Goal: Task Accomplishment & Management: Complete application form

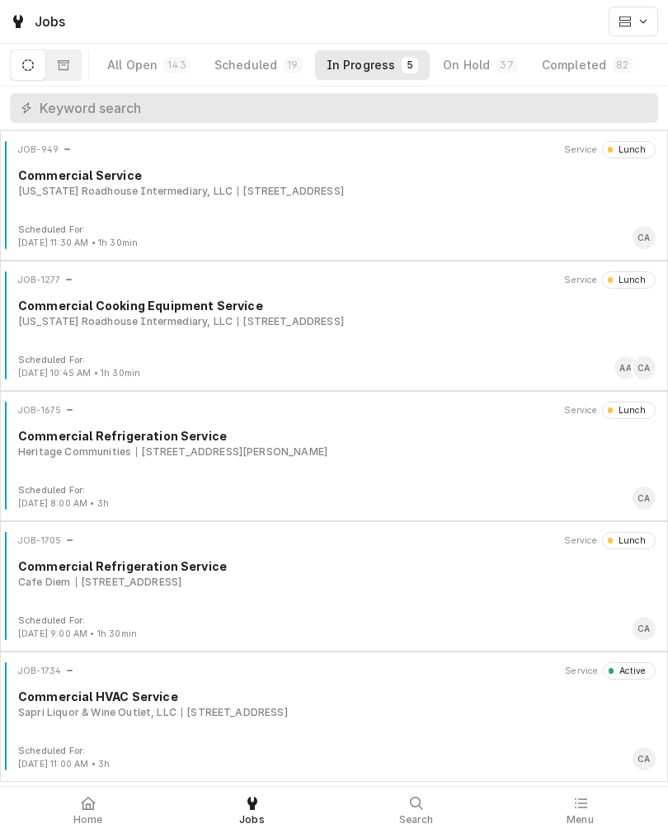
click at [396, 713] on div "Sapri Liquor & Wine Outlet, LLC 8524 Park Dr, Omaha, Ne 68127" at bounding box center [336, 712] width 637 height 15
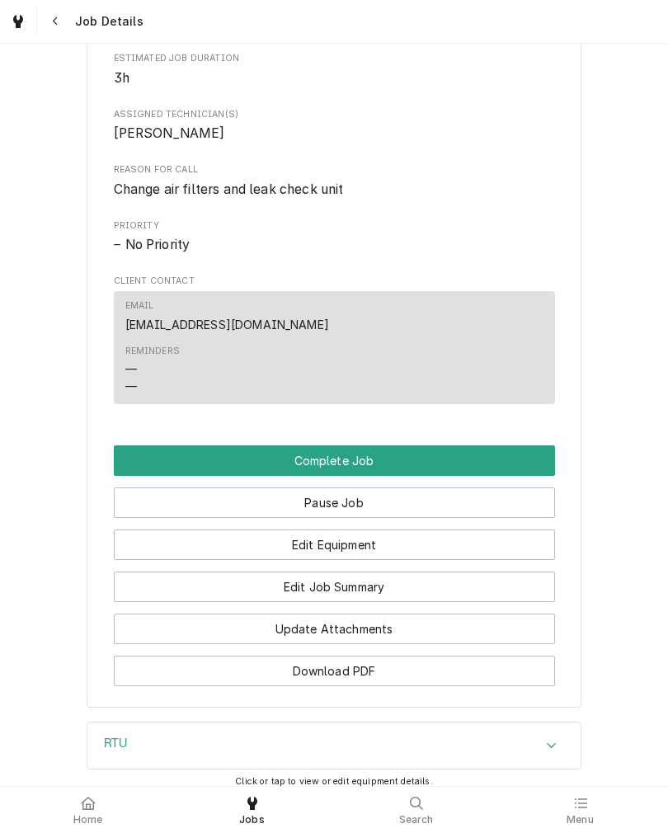
scroll to position [834, 0]
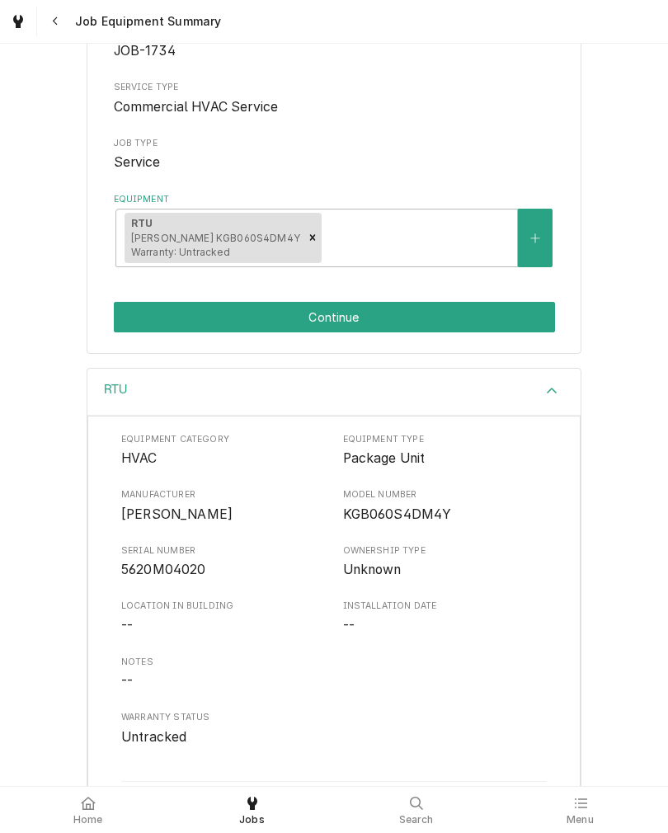
scroll to position [210, 0]
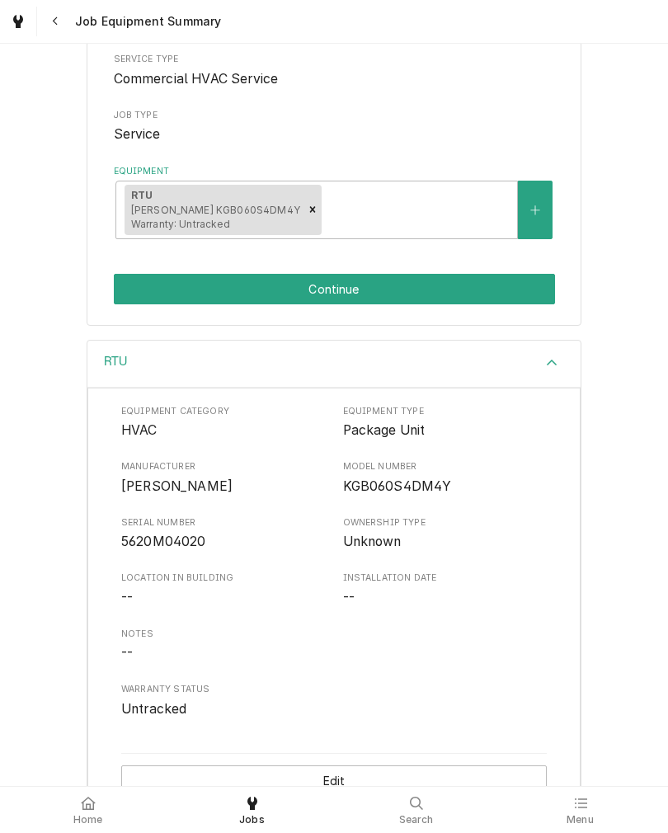
click at [519, 276] on button "Continue" at bounding box center [334, 289] width 441 height 31
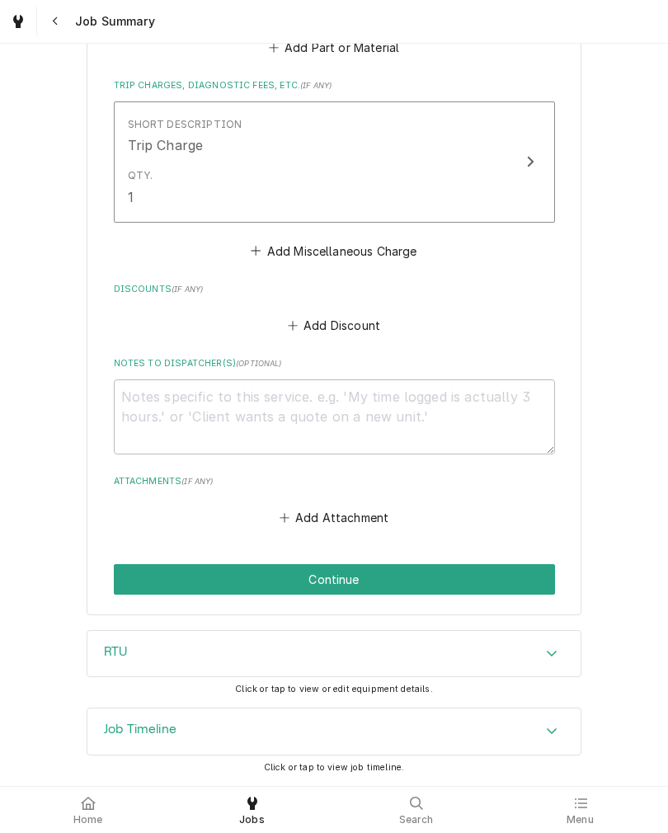
scroll to position [1113, 0]
click at [445, 573] on button "Continue" at bounding box center [334, 579] width 441 height 31
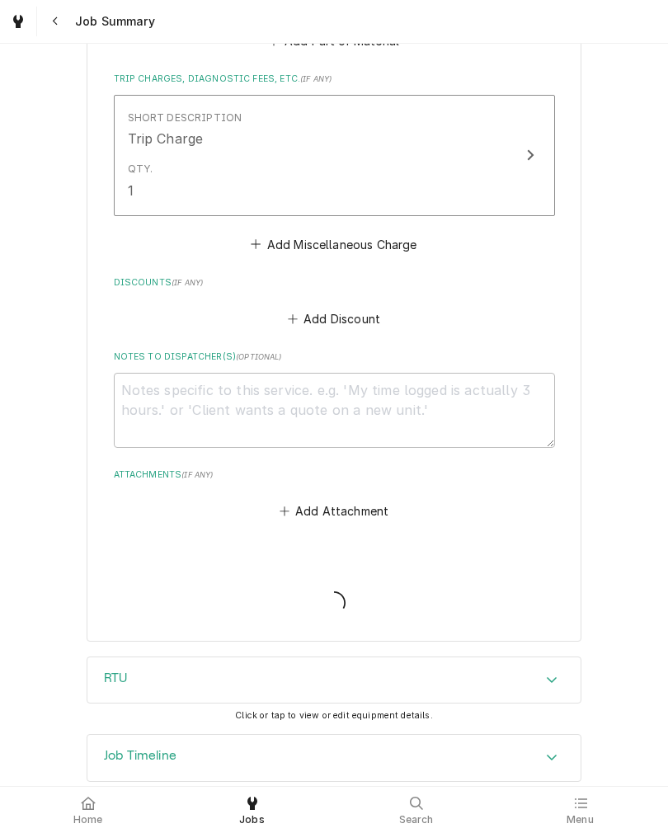
type textarea "x"
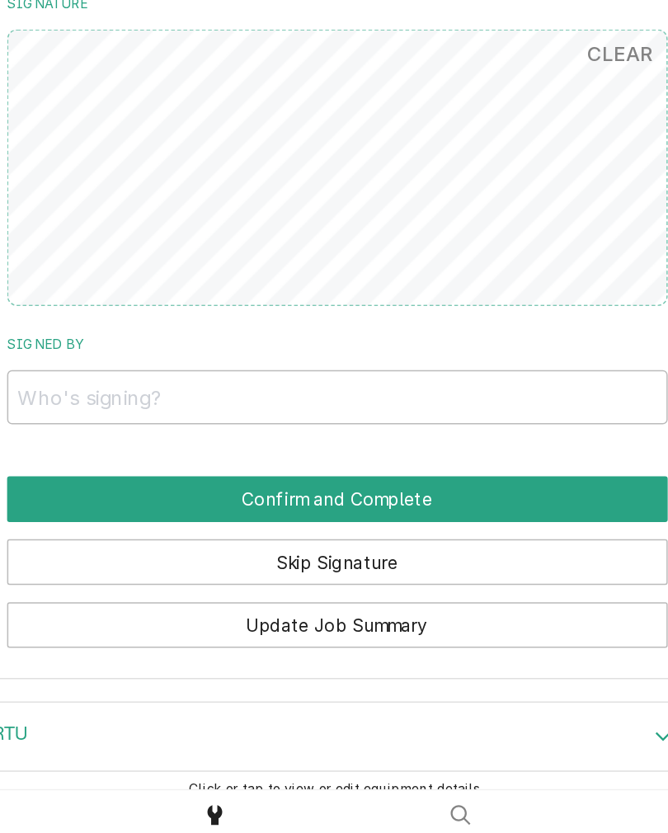
scroll to position [955, 0]
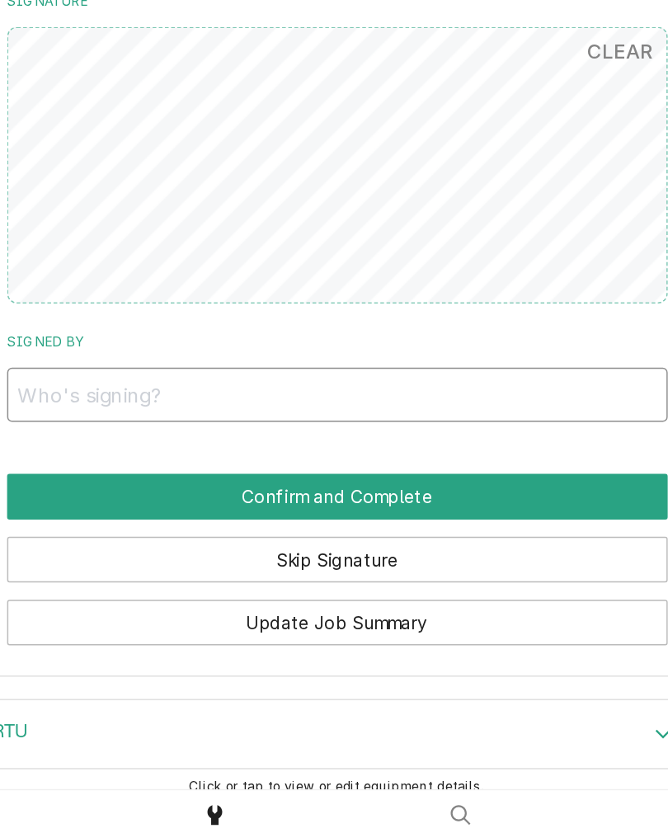
click at [124, 505] on input "Signed By" at bounding box center [334, 523] width 441 height 36
click at [114, 505] on input "Germany Bandi" at bounding box center [334, 523] width 441 height 36
type input "Hemant Bandi"
click at [296, 576] on button "Confirm and Complete" at bounding box center [334, 591] width 441 height 31
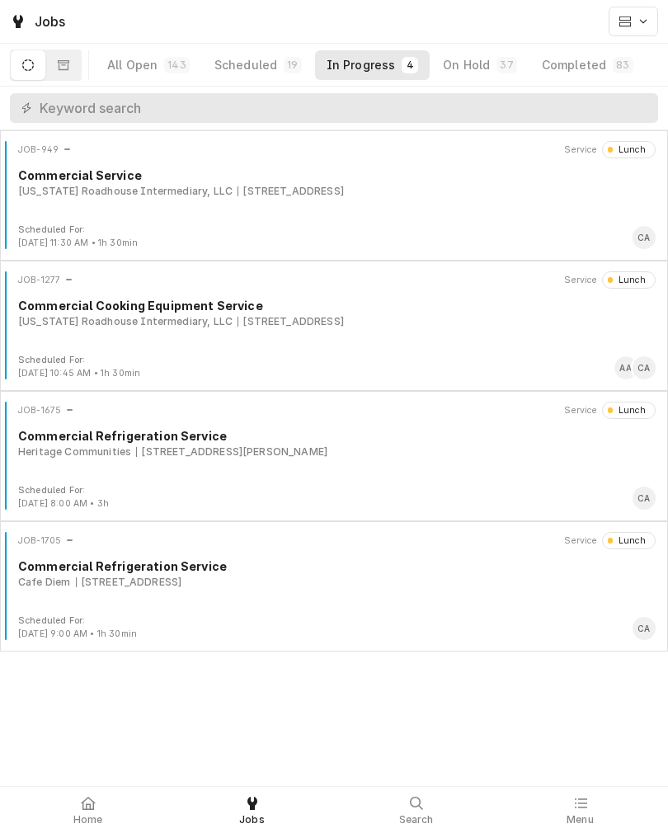
click at [478, 71] on div "On Hold" at bounding box center [466, 65] width 47 height 16
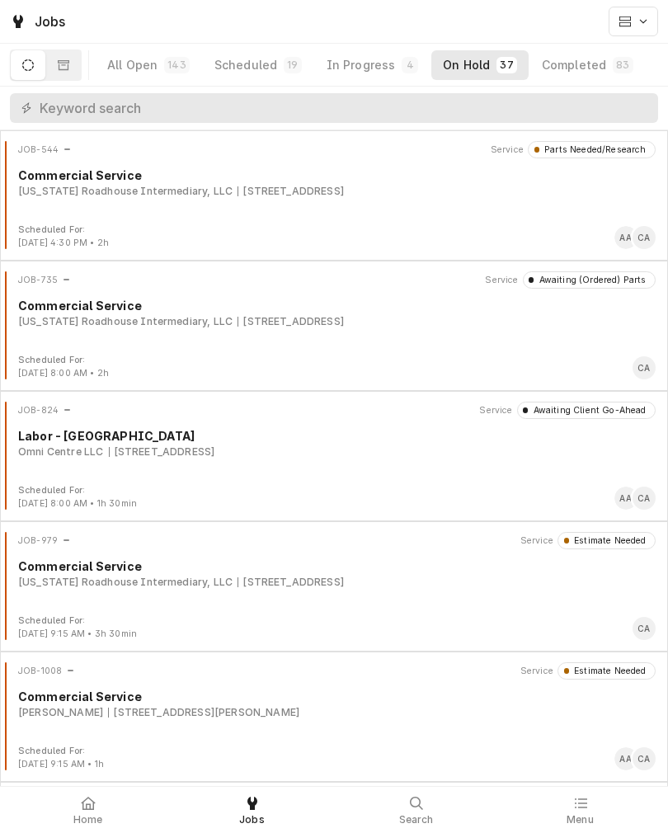
click at [570, 66] on div "Completed" at bounding box center [574, 65] width 64 height 16
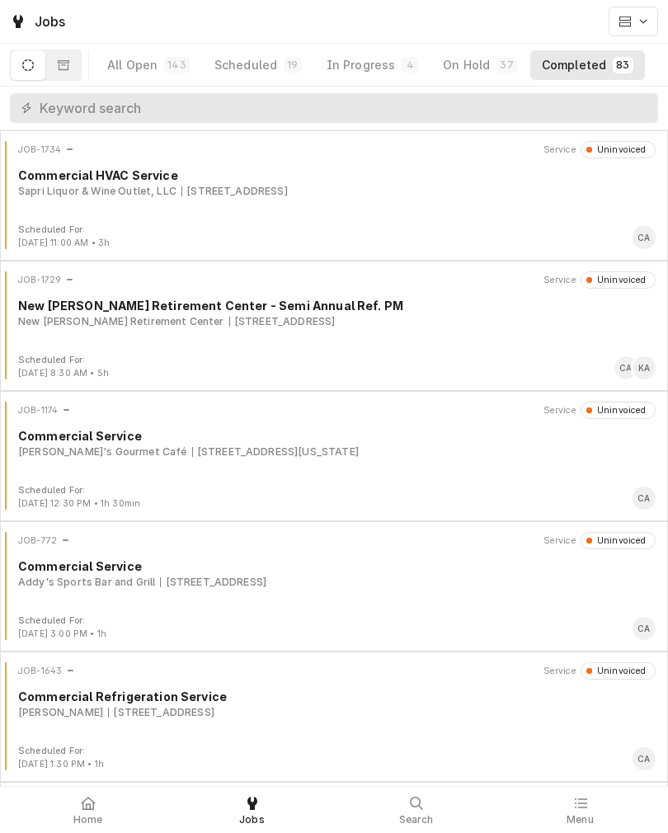
click at [454, 195] on div "Sapri Liquor & Wine Outlet, LLC [STREET_ADDRESS]" at bounding box center [336, 191] width 637 height 15
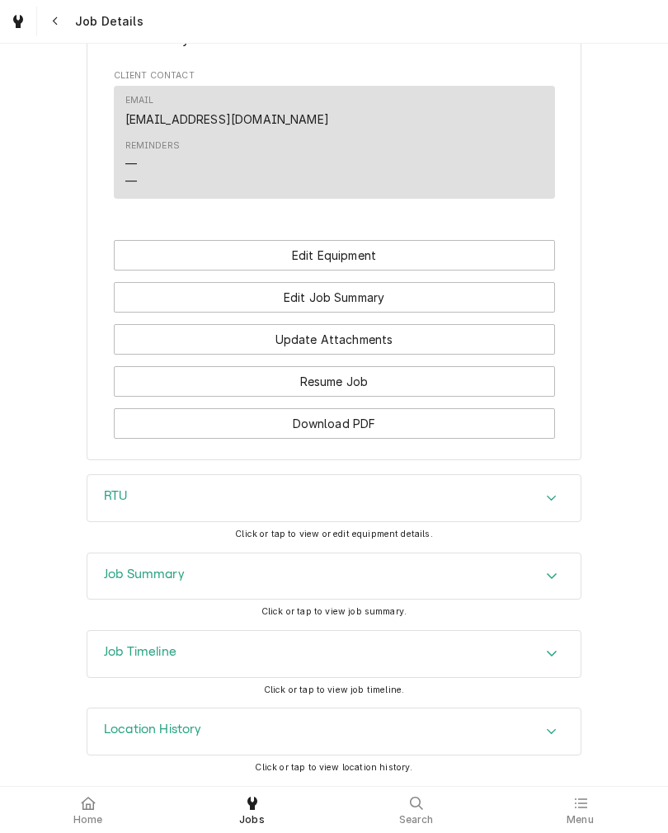
scroll to position [885, 0]
click at [475, 313] on button "Edit Job Summary" at bounding box center [334, 297] width 441 height 31
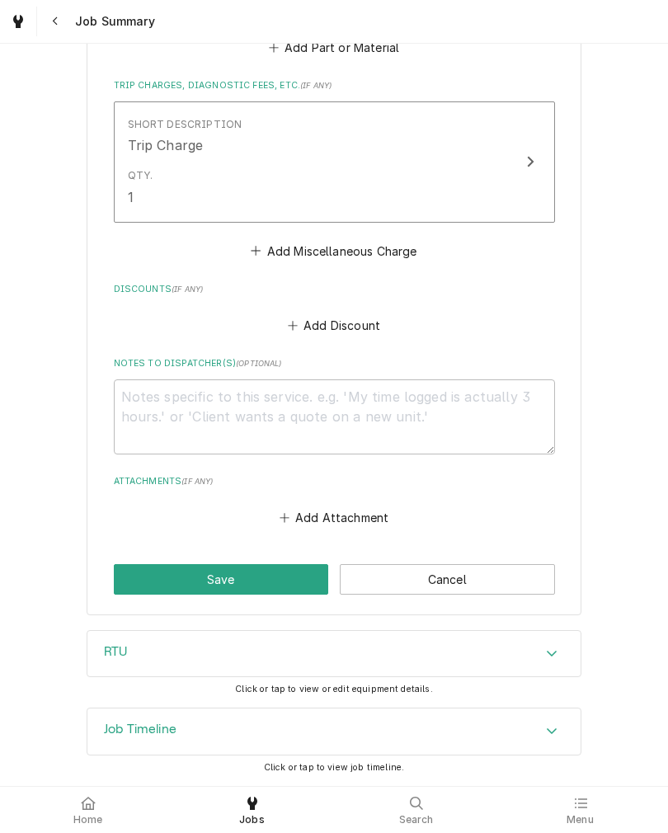
scroll to position [1113, 0]
click at [407, 388] on textarea "Notes to Dispatcher(s) ( optional )" at bounding box center [334, 416] width 441 height 75
type textarea "x"
type textarea "C"
type textarea "x"
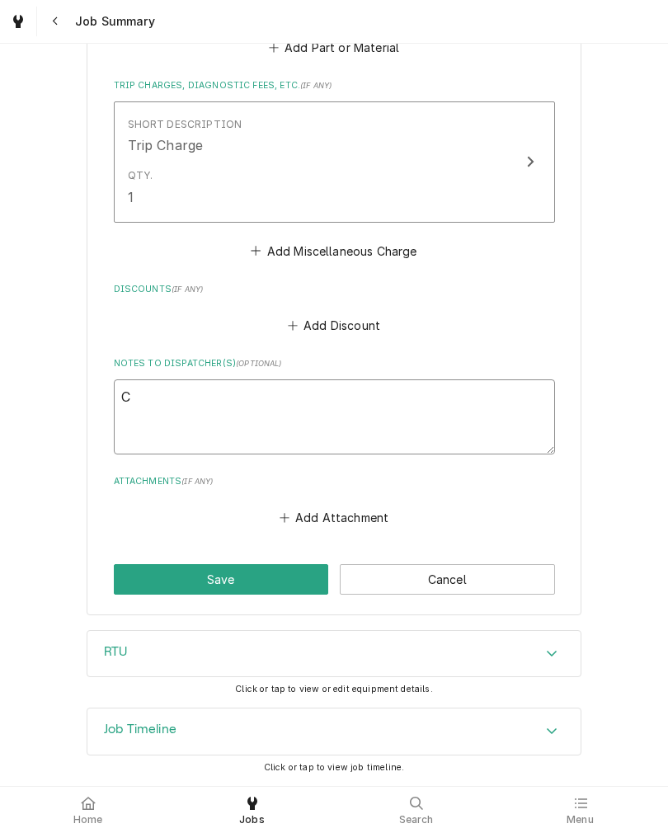
type textarea "Co"
type textarea "x"
type textarea "Com"
type textarea "x"
type textarea "Comp"
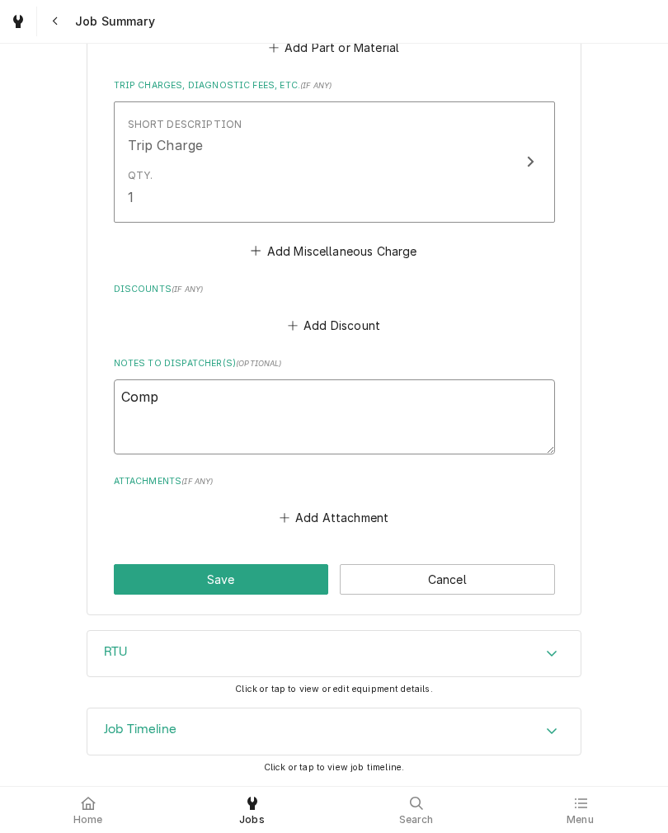
type textarea "x"
type textarea "Com"
type textarea "x"
type textarea "Co"
type textarea "x"
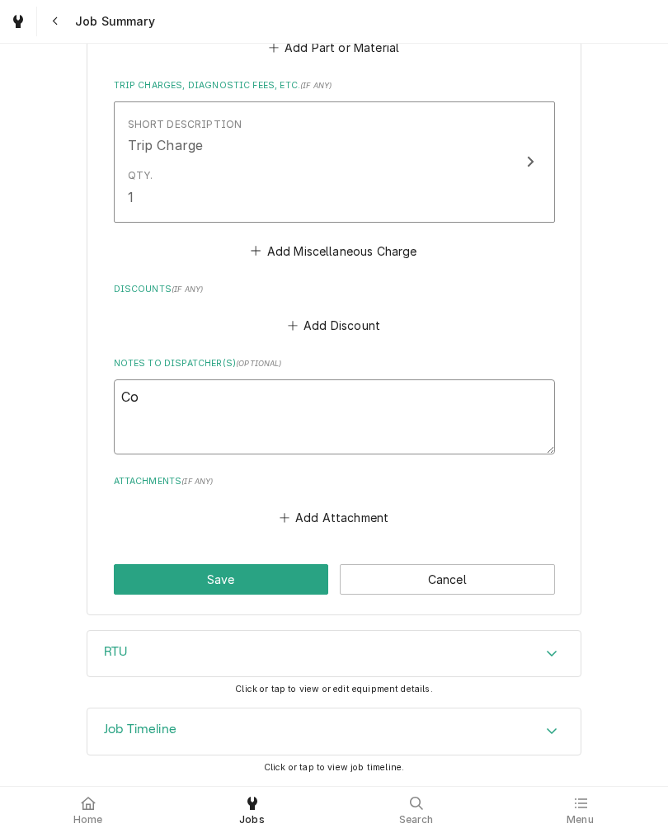
type textarea "C"
type textarea "x"
type textarea "C"
type textarea "x"
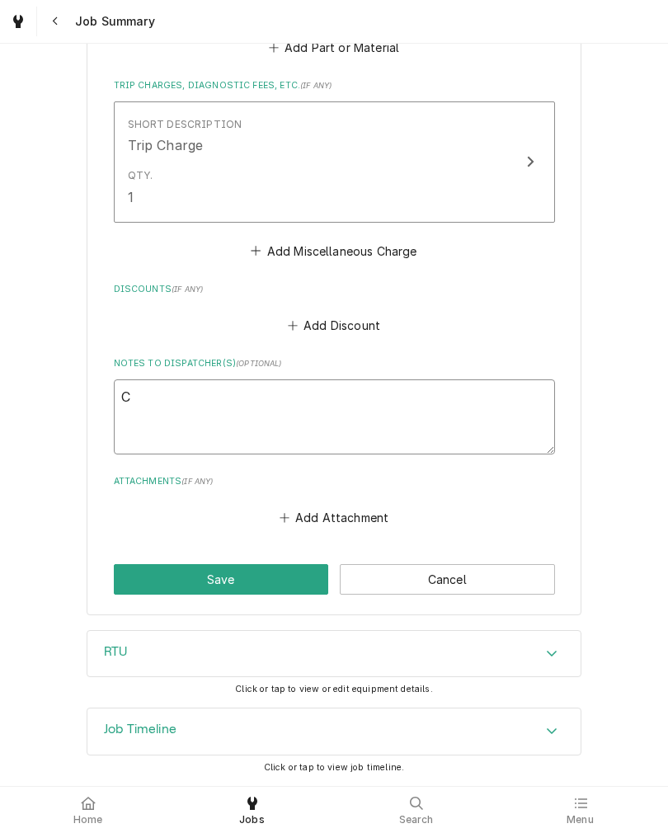
type textarea "Ch"
type textarea "x"
type textarea "Che"
type textarea "x"
type textarea "Chec"
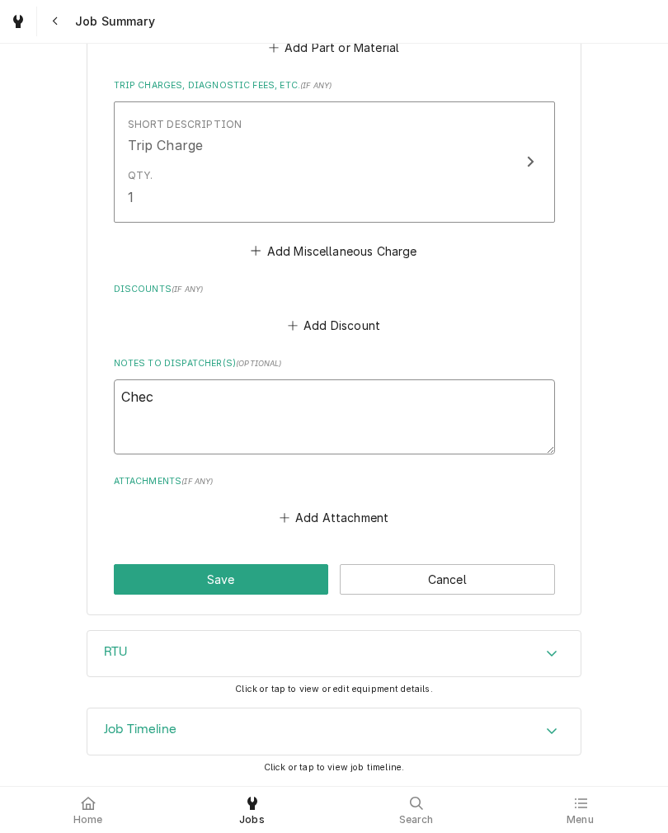
type textarea "x"
type textarea "Check"
type textarea "x"
type textarea "Check"
type textarea "x"
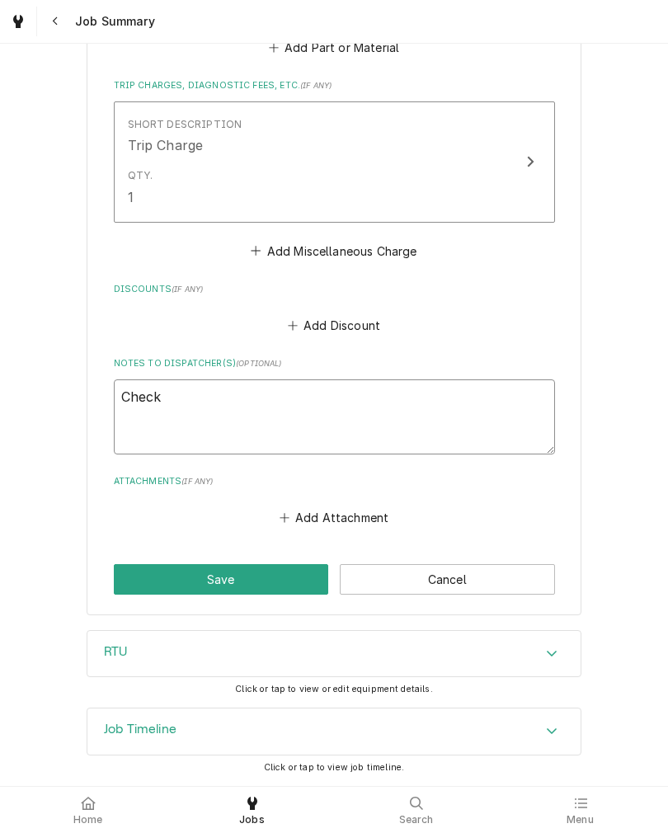
type textarea "Check c"
type textarea "x"
type textarea "Check co"
type textarea "x"
type textarea "Check col"
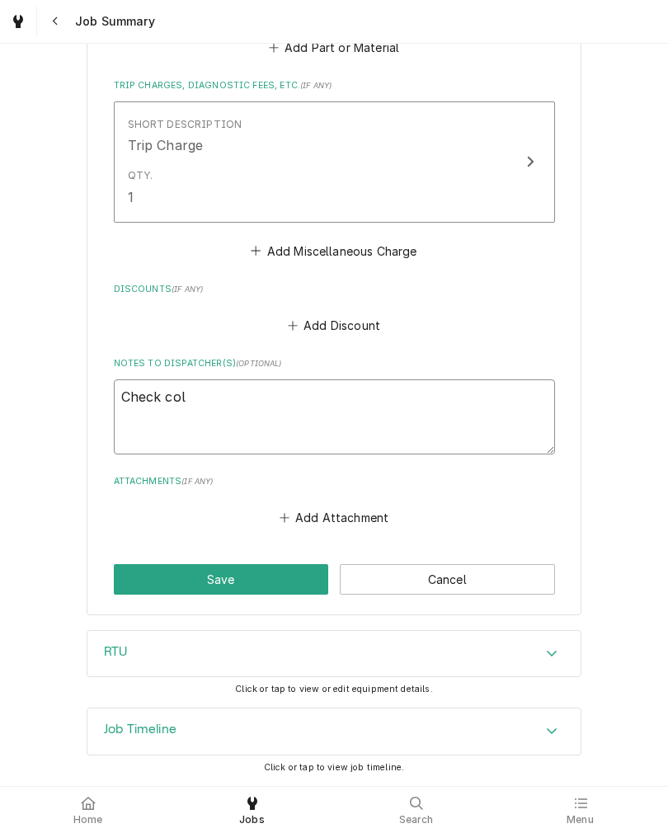
type textarea "x"
type textarea "Check coll"
type textarea "x"
type textarea "Check colle"
type textarea "x"
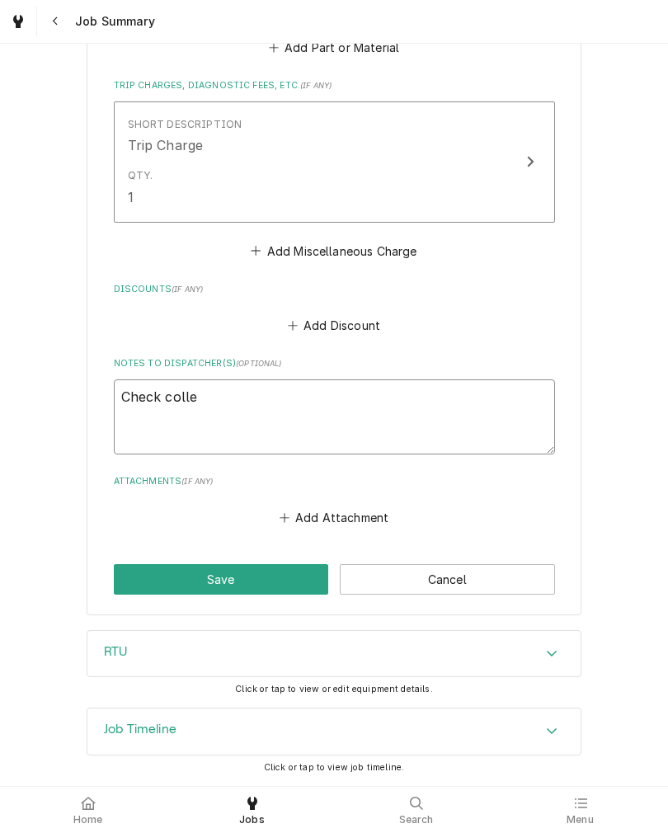
type textarea "Check collec"
type textarea "x"
type textarea "Check collect"
type textarea "x"
type textarea "Check collecte"
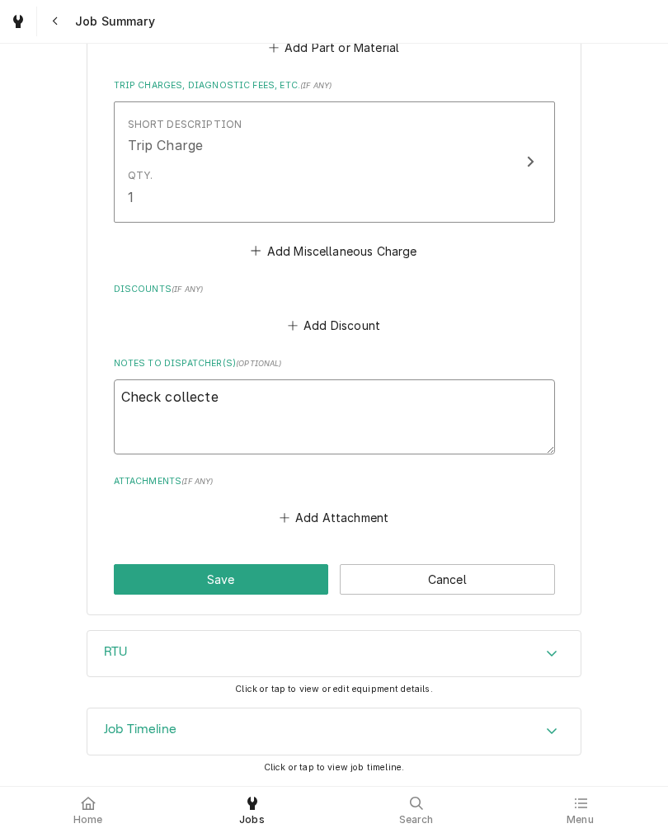
type textarea "x"
type textarea "Check collected"
type textarea "x"
type textarea "Check collected f"
type textarea "x"
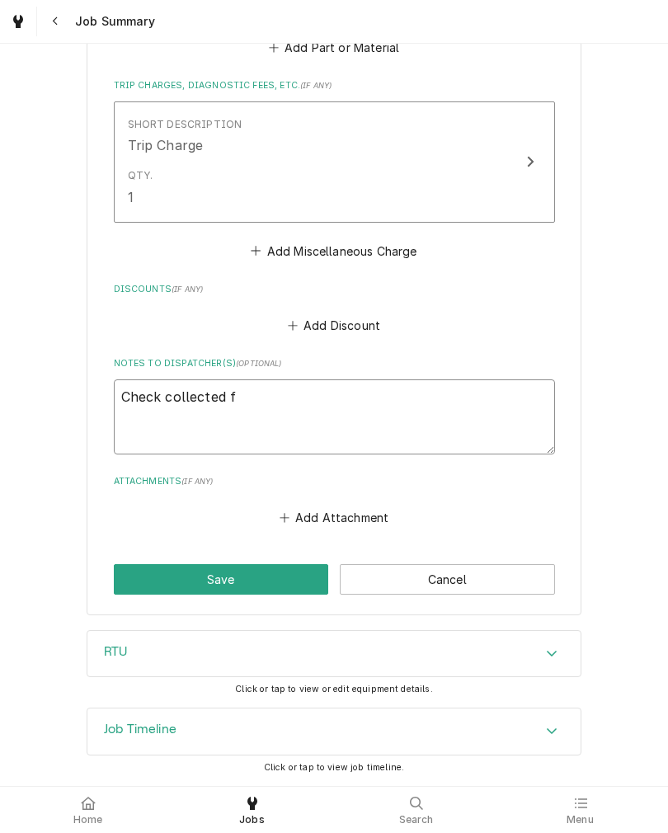
type textarea "Check collected fo"
type textarea "x"
type textarea "Check collected for"
type textarea "x"
type textarea "Check collected for"
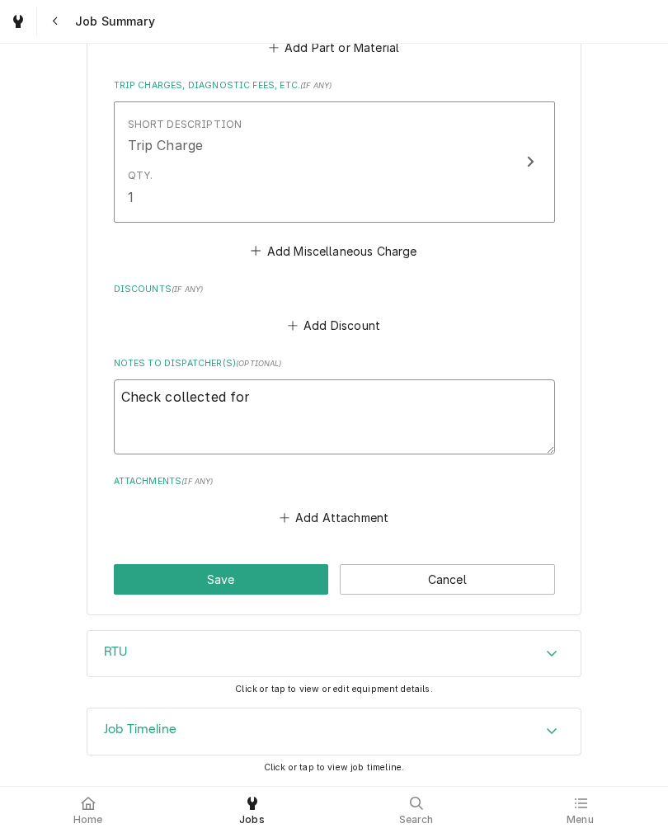
type textarea "x"
type textarea "Check collected for $"
type textarea "x"
type textarea "Check collected for $2"
type textarea "x"
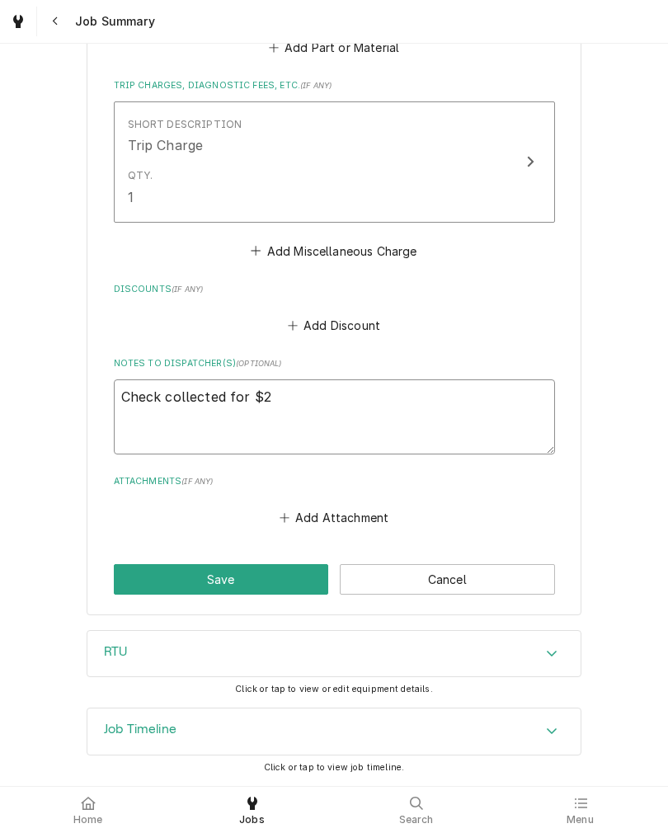
type textarea "Check collected for $22"
type textarea "x"
type textarea "Check collected for $220"
type textarea "x"
type textarea "Check collected for $220"
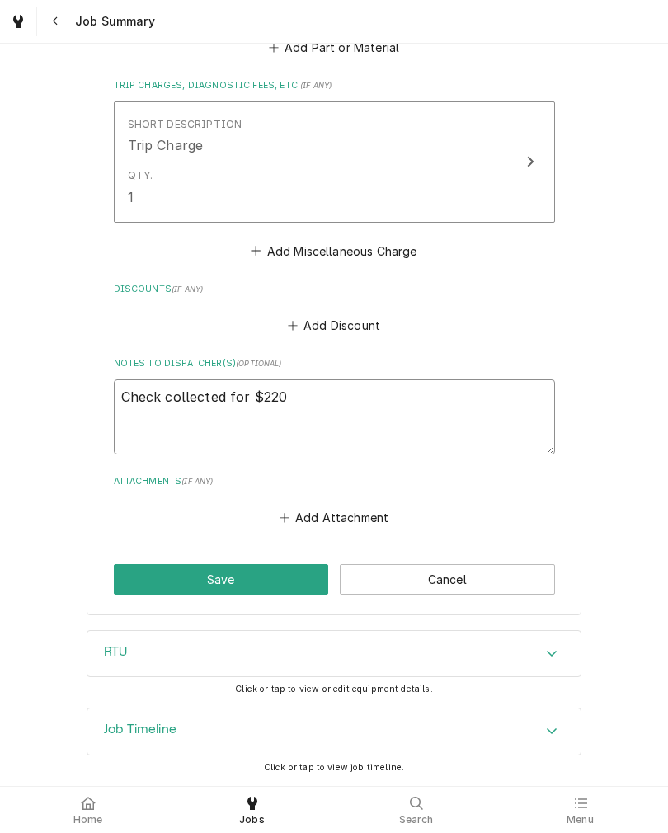
type textarea "x"
type textarea "Check collected for $220 8"
type textarea "x"
type textarea "Check collected for $220 8/"
type textarea "x"
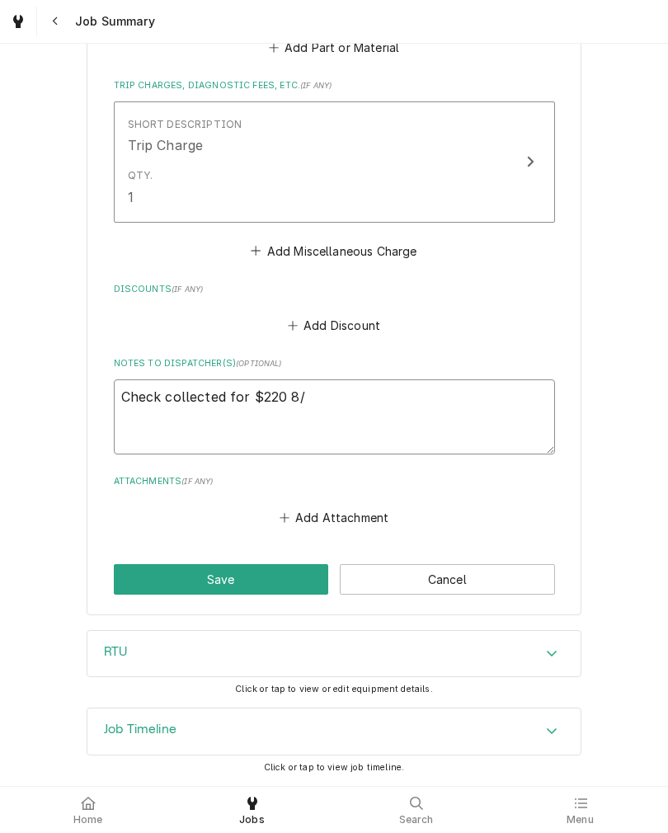
type textarea "Check collected for $220 8/1"
type textarea "x"
type textarea "Check collected for $220 8/10"
type textarea "x"
type textarea "Check collected for $220 8/1"
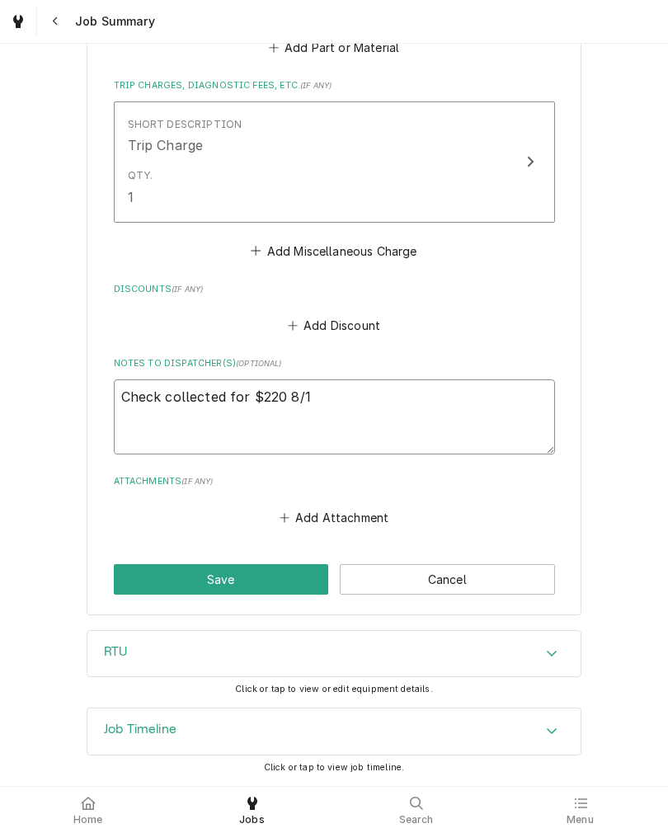
type textarea "x"
type textarea "Check collected for $220 8/"
type textarea "x"
type textarea "Check collected for $220 8/2"
type textarea "x"
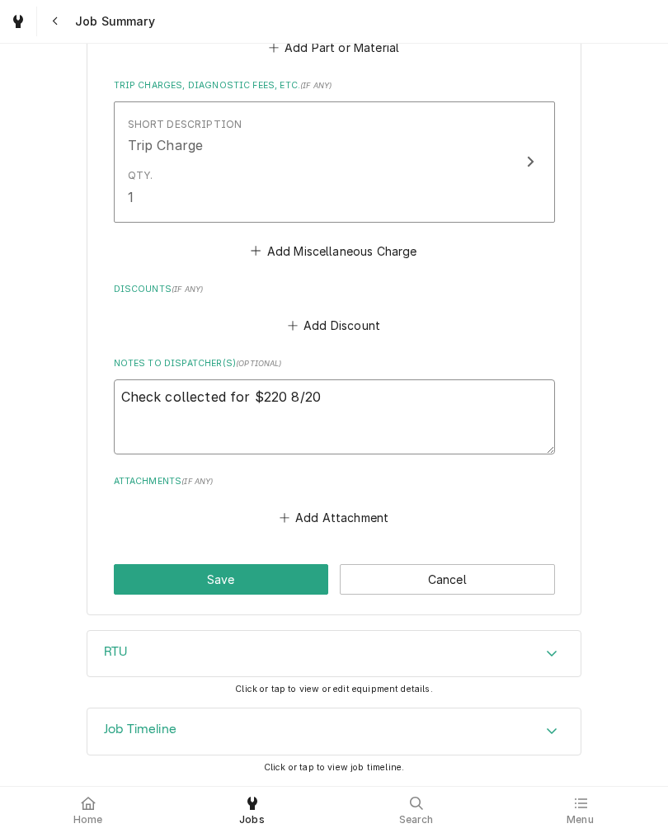
type textarea "Check collected for $220 8/20"
click at [134, 582] on button "Save" at bounding box center [221, 579] width 215 height 31
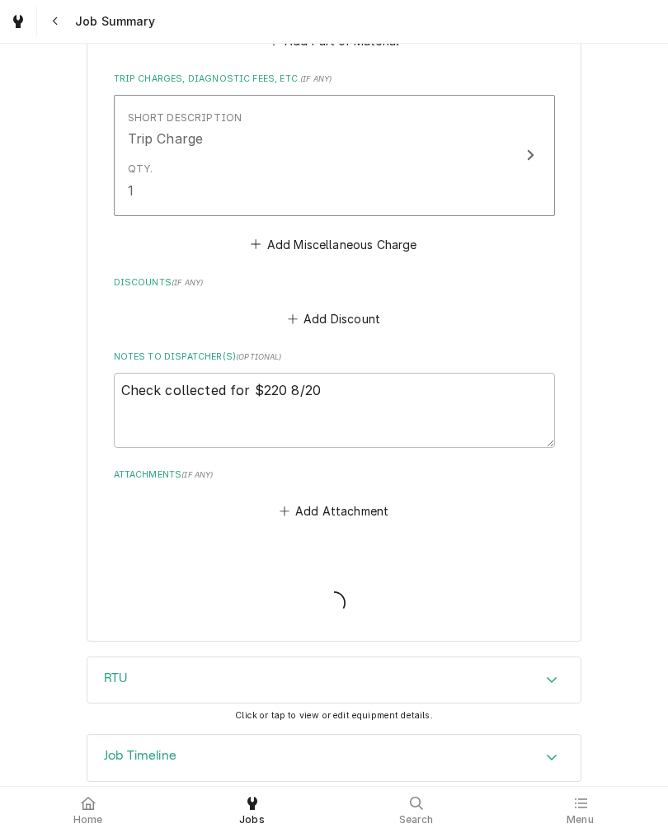
type textarea "x"
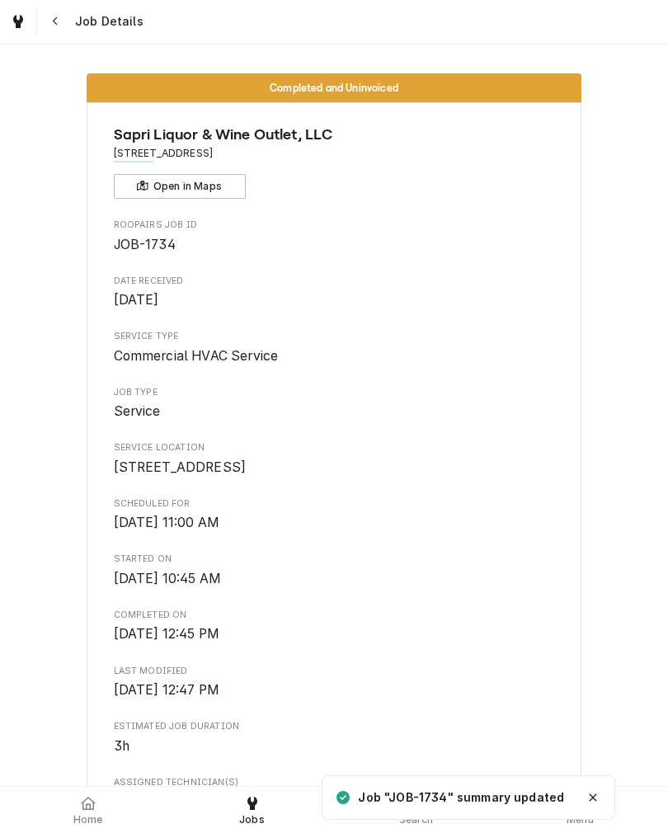
click at [91, 802] on icon at bounding box center [88, 803] width 15 height 13
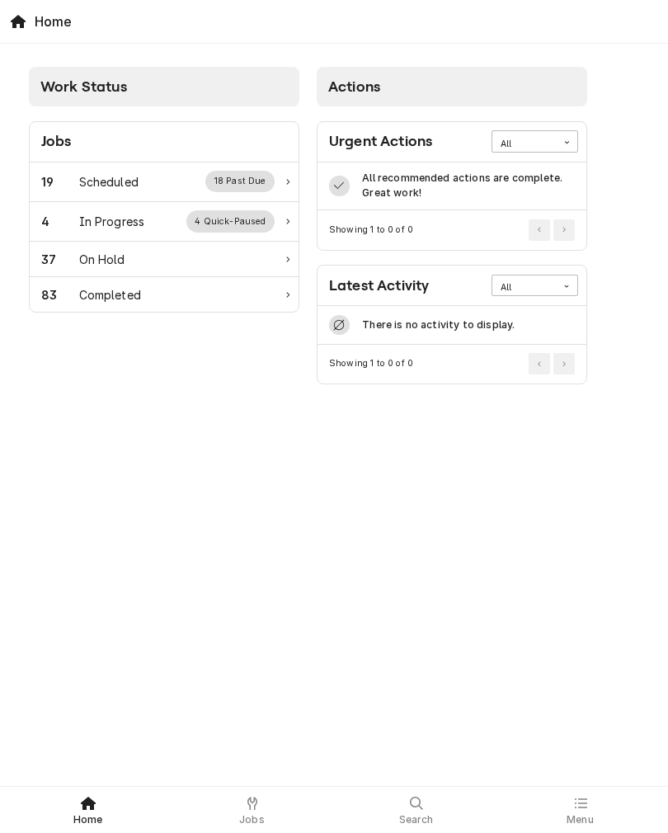
click at [84, 173] on div "Scheduled" at bounding box center [108, 181] width 59 height 17
